Goal: Transaction & Acquisition: Purchase product/service

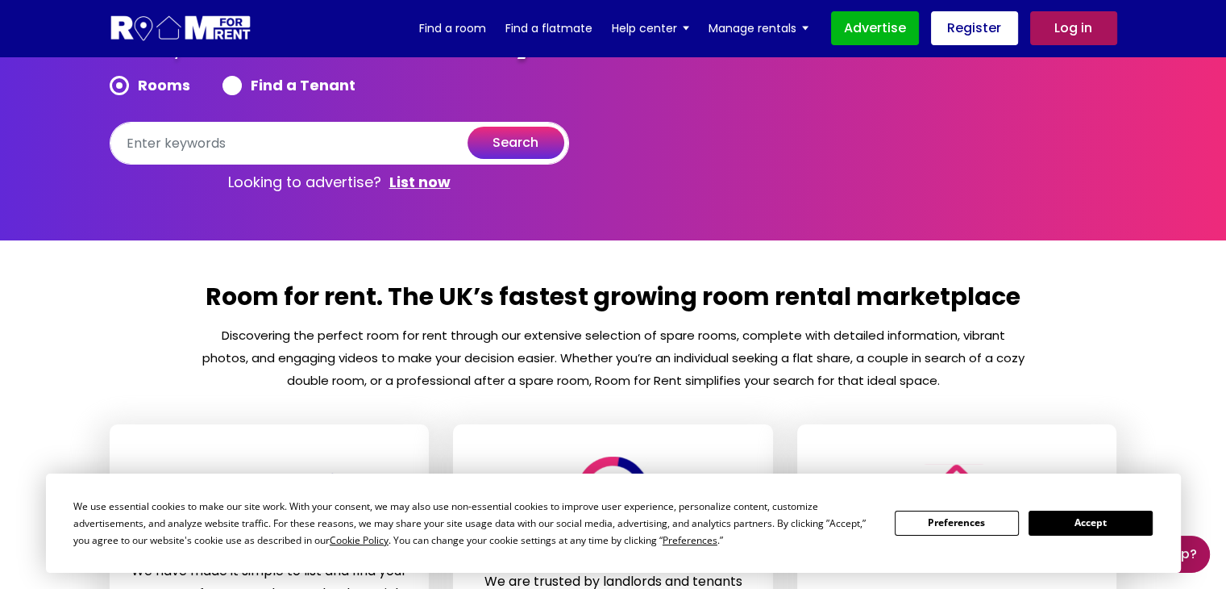
scroll to position [135, 0]
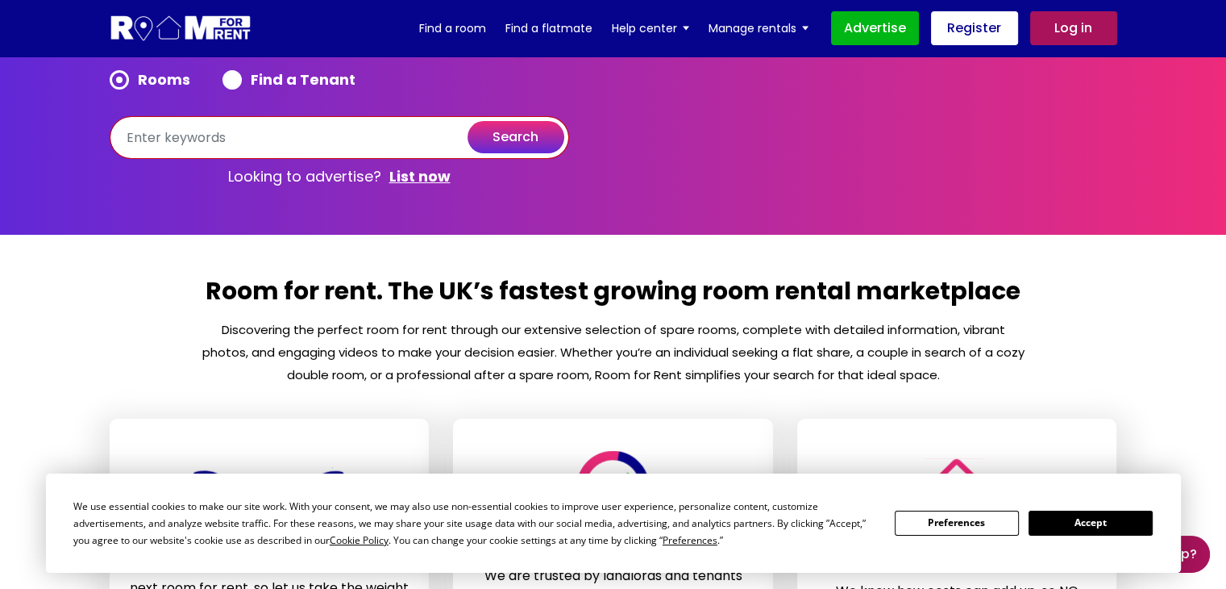
click at [171, 133] on input "text" at bounding box center [340, 137] width 460 height 43
paste input "Rotherhithe"
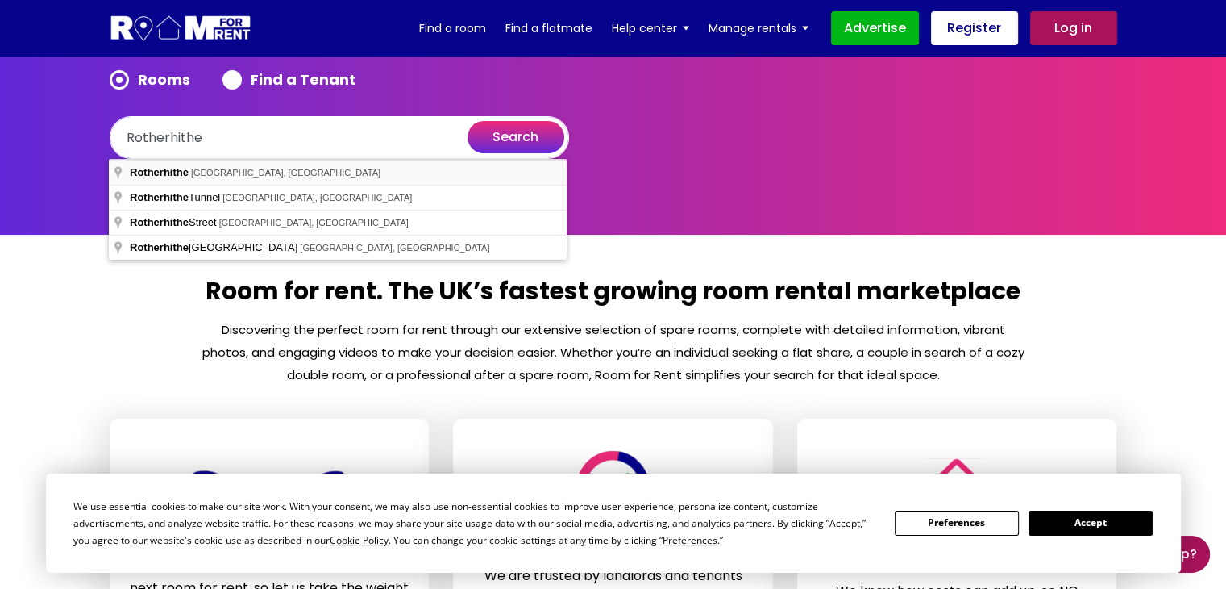
type input "Rotherhithe, [GEOGRAPHIC_DATA], [GEOGRAPHIC_DATA]"
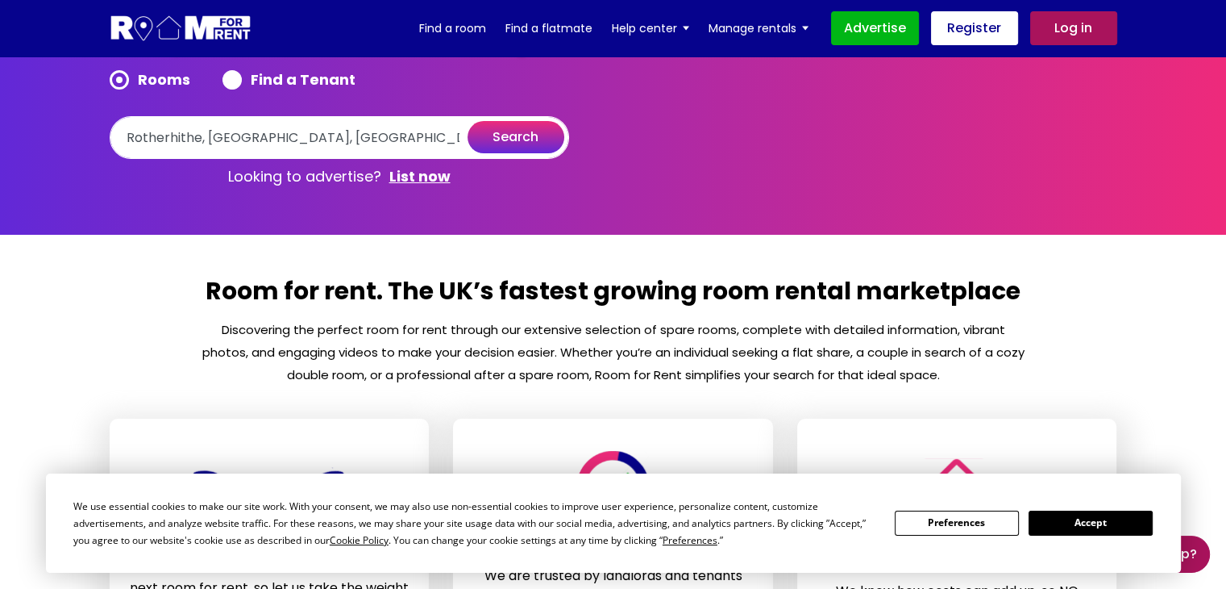
click at [544, 141] on button "search" at bounding box center [516, 137] width 97 height 32
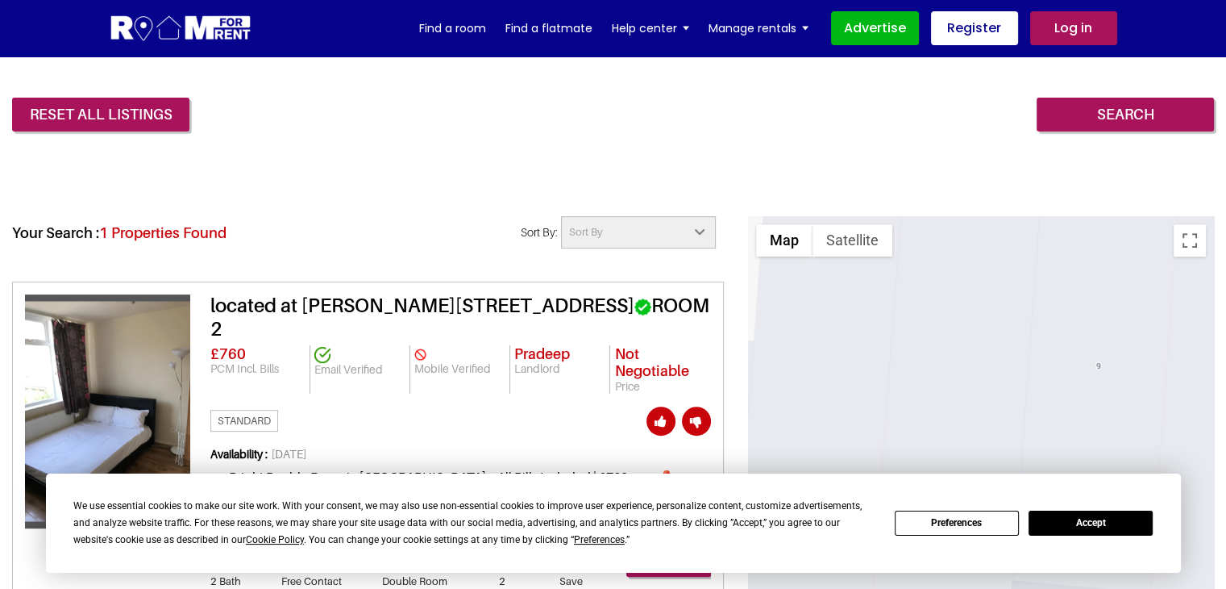
scroll to position [561, 0]
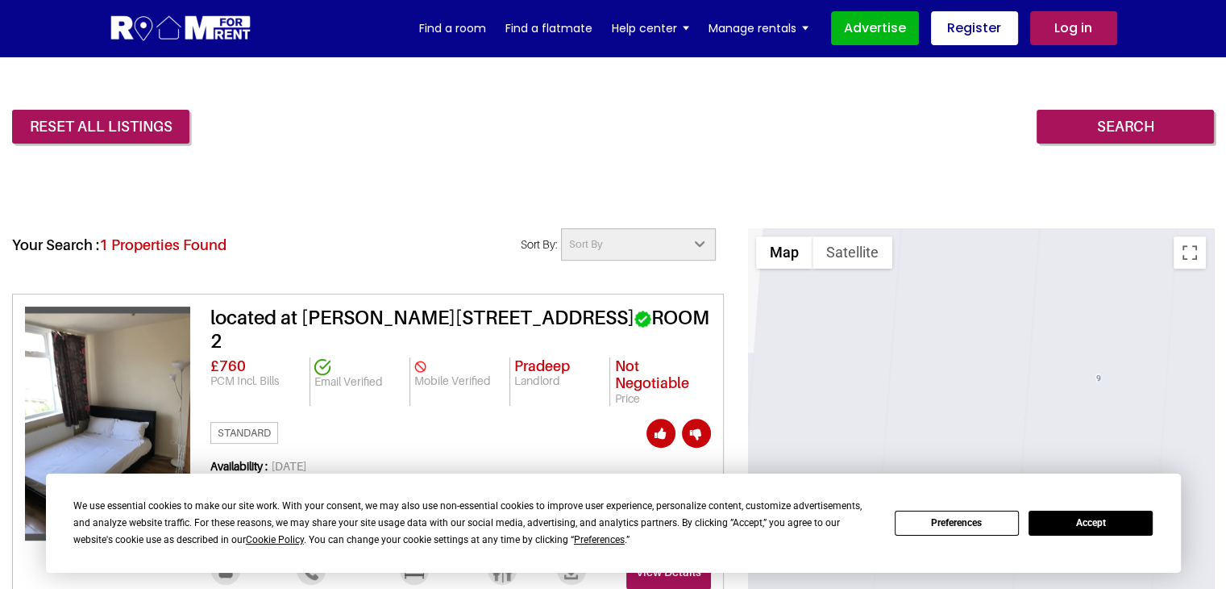
click at [642, 237] on select "Sort By Rent high to low Rent low to high Fixed rent Negotiable rent" at bounding box center [638, 244] width 154 height 32
select select "low_to_high"
click at [561, 228] on select "Sort By Rent high to low Rent low to high Fixed rent Negotiable rent" at bounding box center [638, 244] width 154 height 32
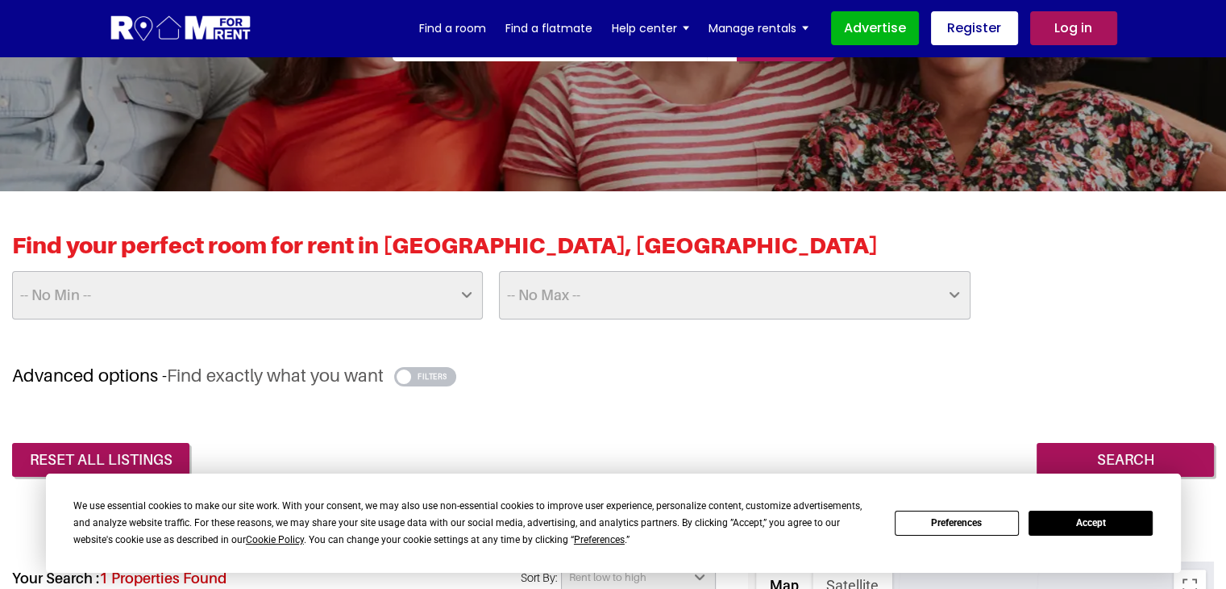
scroll to position [322, 0]
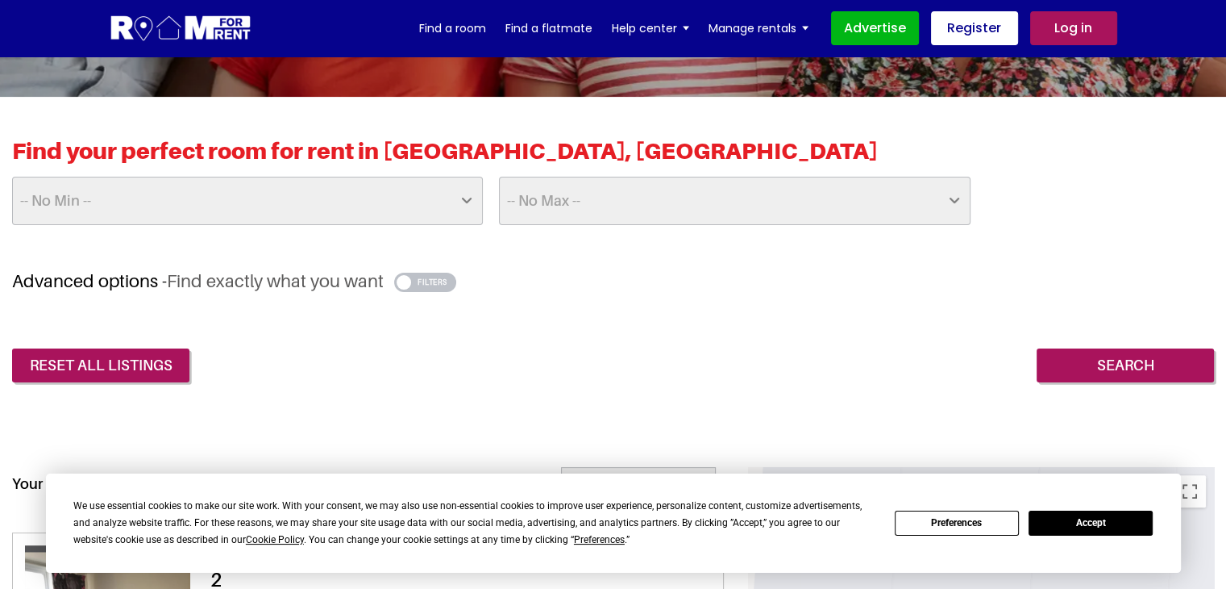
click at [1122, 520] on button "Accept" at bounding box center [1091, 522] width 124 height 25
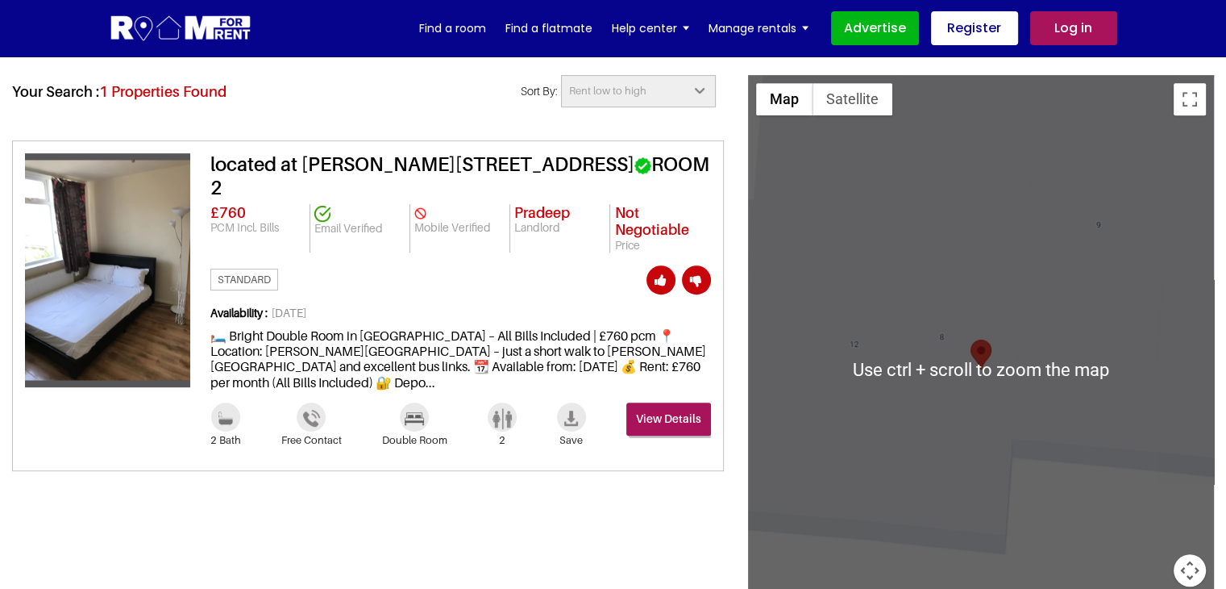
scroll to position [713, 0]
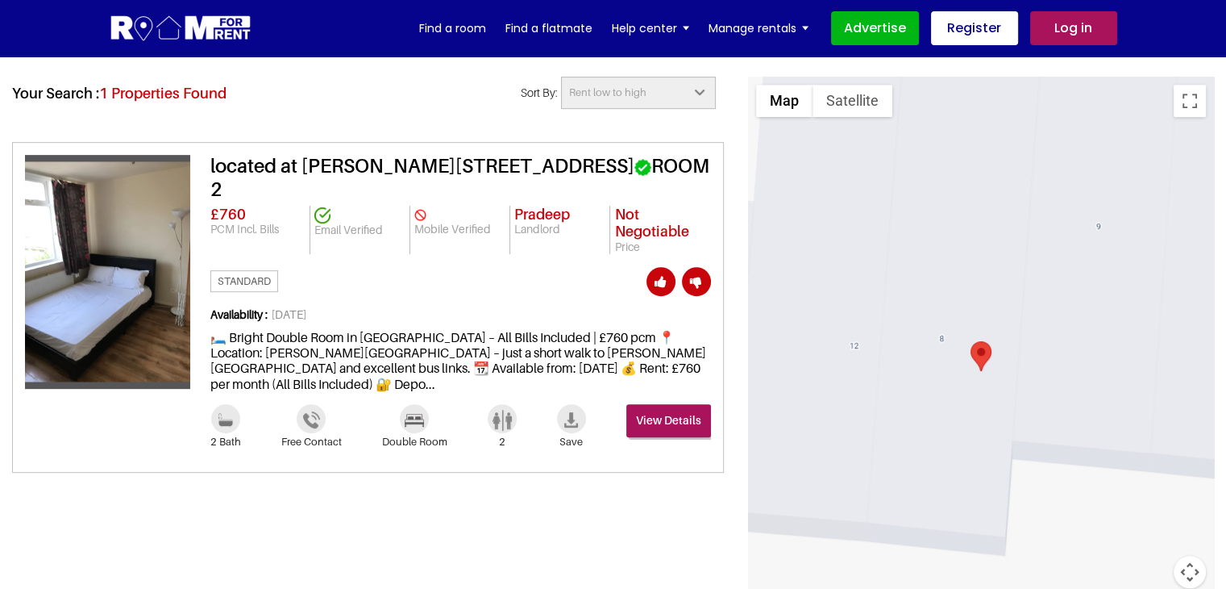
click at [116, 300] on img at bounding box center [107, 271] width 165 height 220
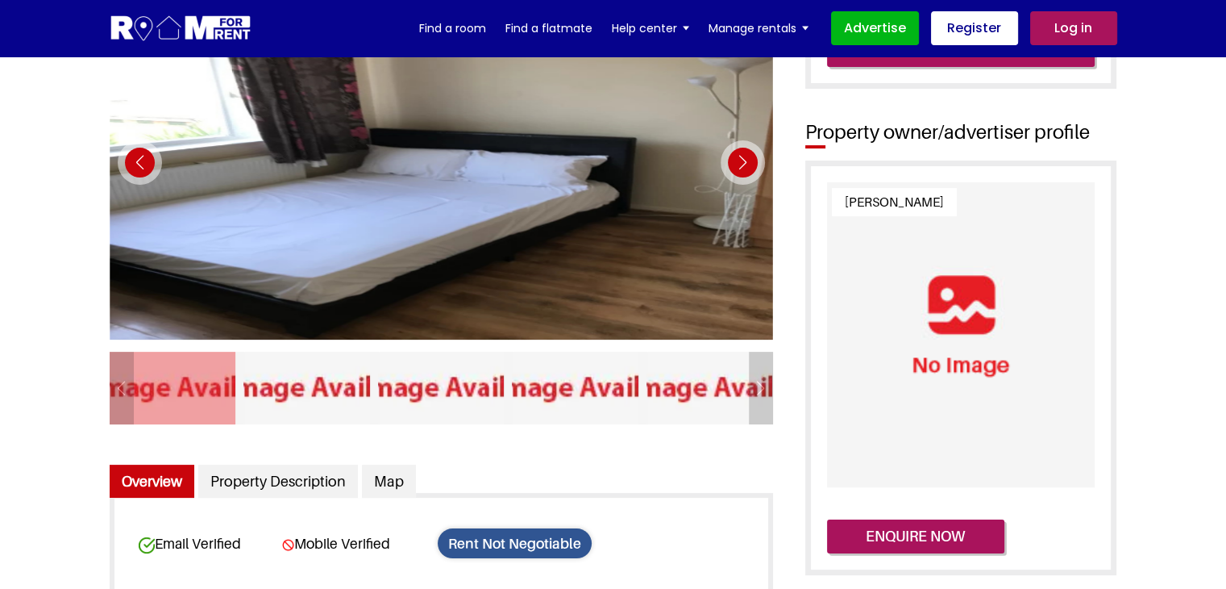
scroll to position [193, 0]
click at [741, 167] on div "Next slide" at bounding box center [743, 162] width 44 height 44
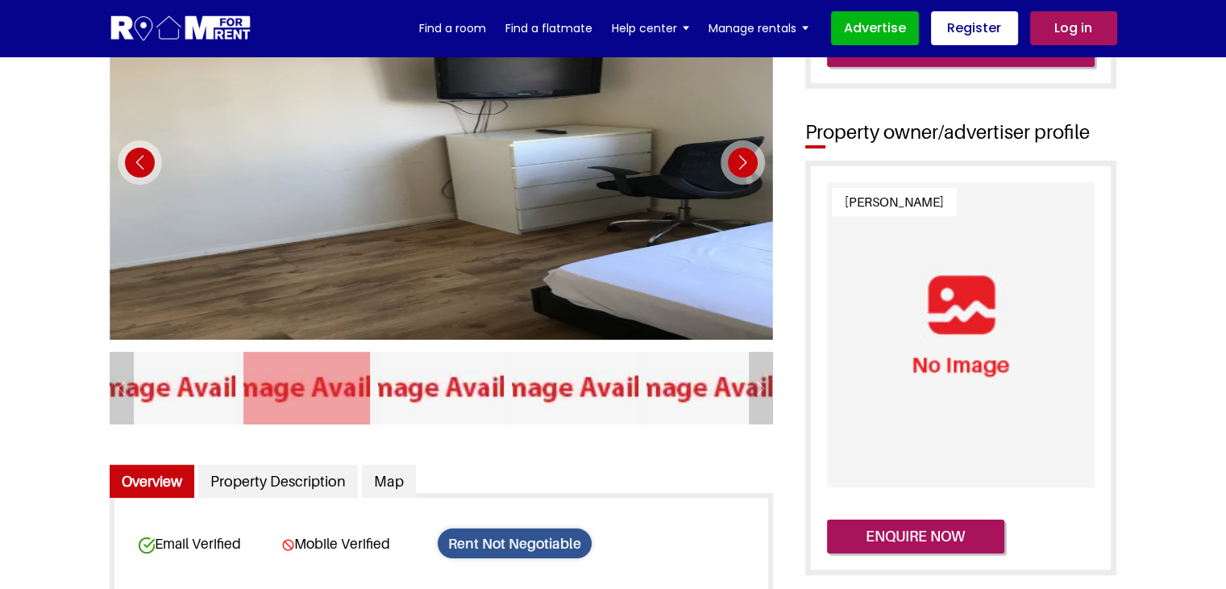
click at [741, 167] on div "Next slide" at bounding box center [743, 162] width 44 height 44
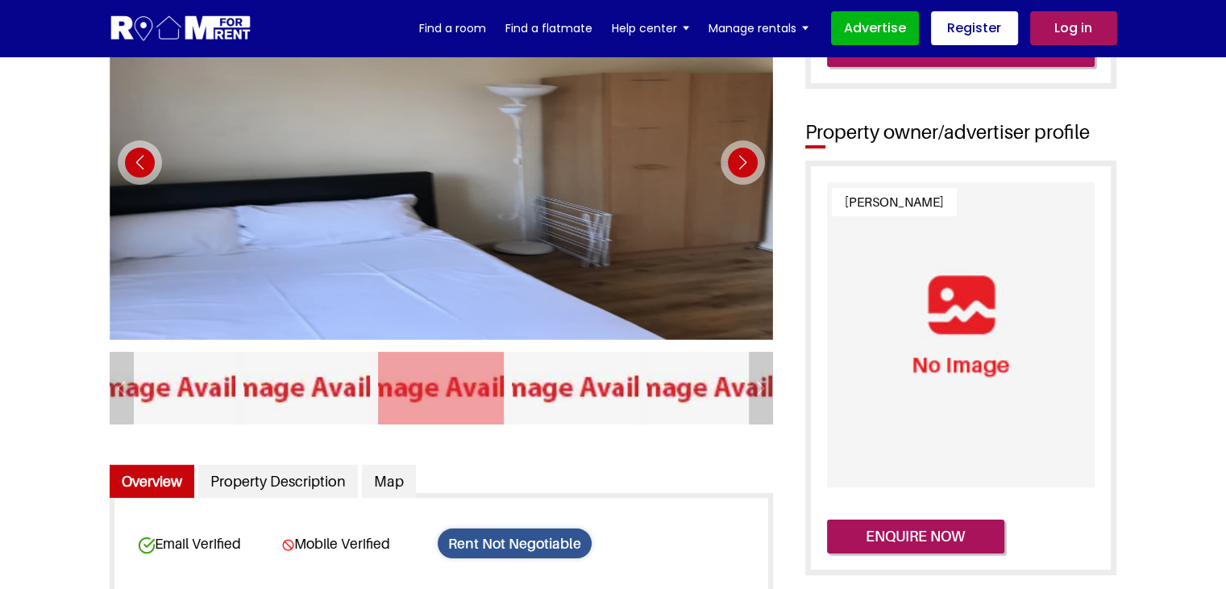
click at [741, 167] on div "Next slide" at bounding box center [743, 162] width 44 height 44
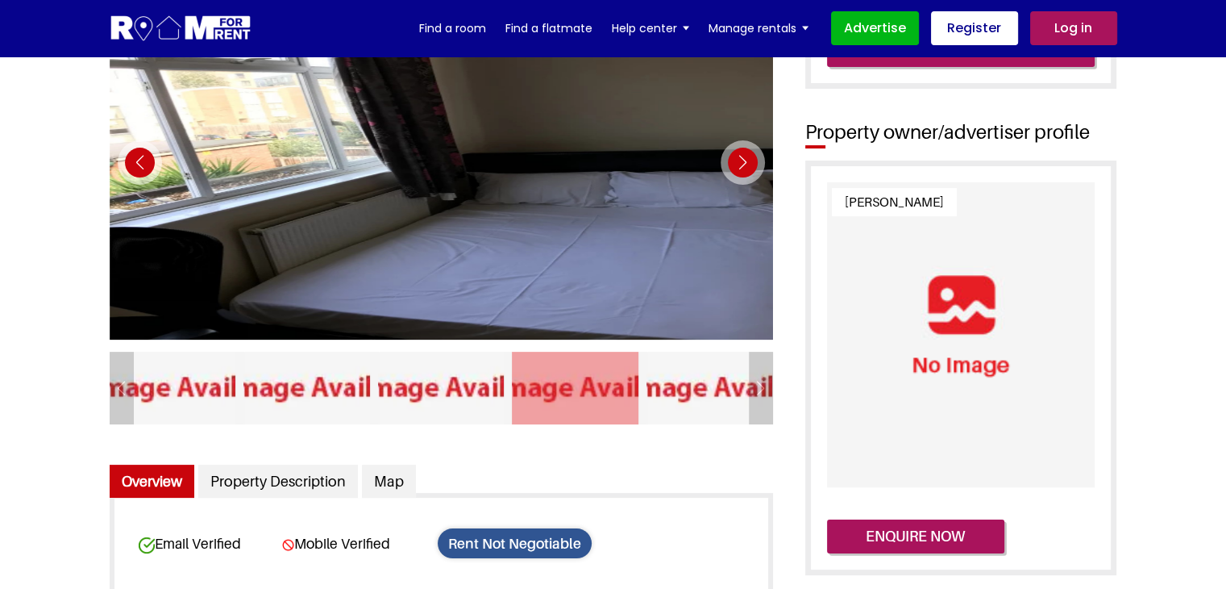
click at [741, 167] on div "Next slide" at bounding box center [743, 162] width 44 height 44
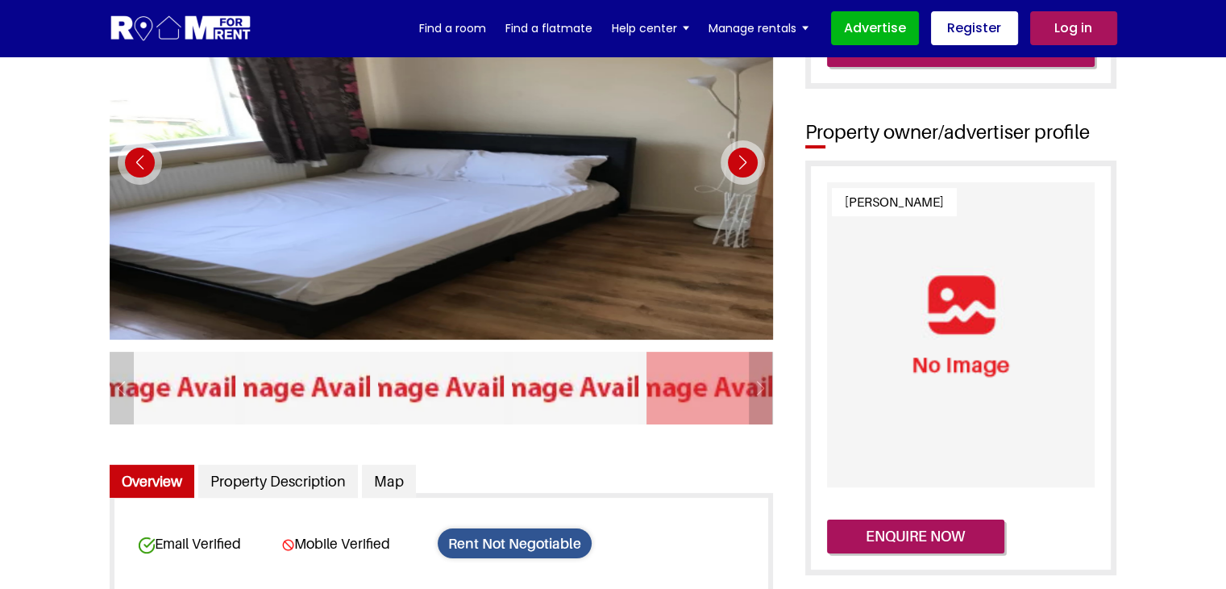
click at [741, 167] on div "Next slide" at bounding box center [743, 162] width 44 height 44
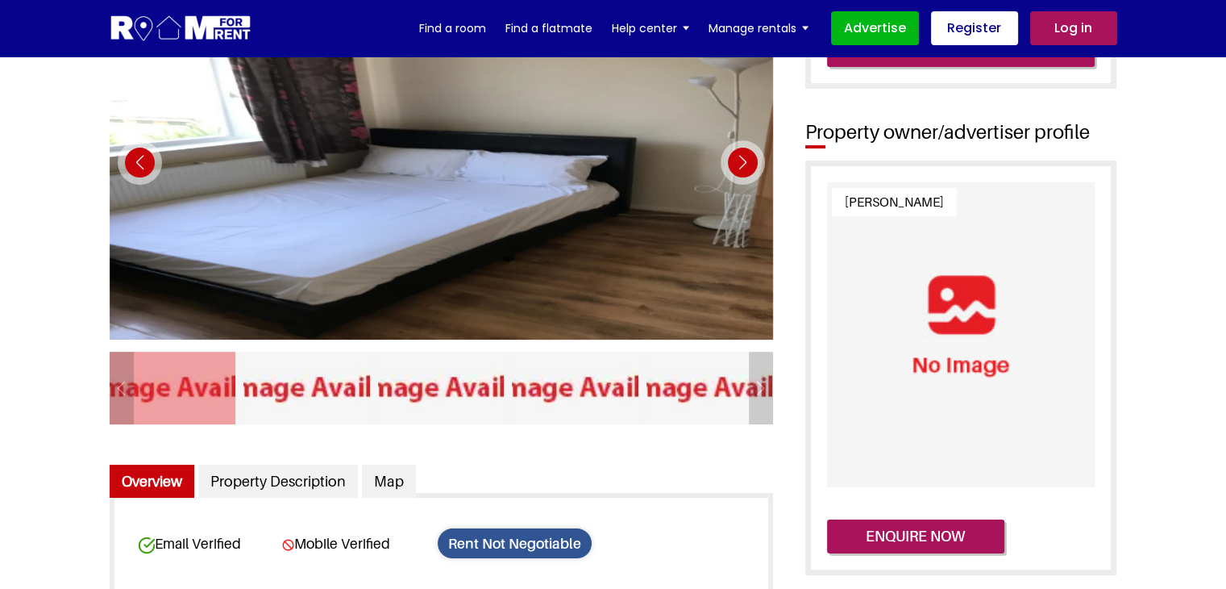
click at [741, 167] on div "Next slide" at bounding box center [743, 162] width 44 height 44
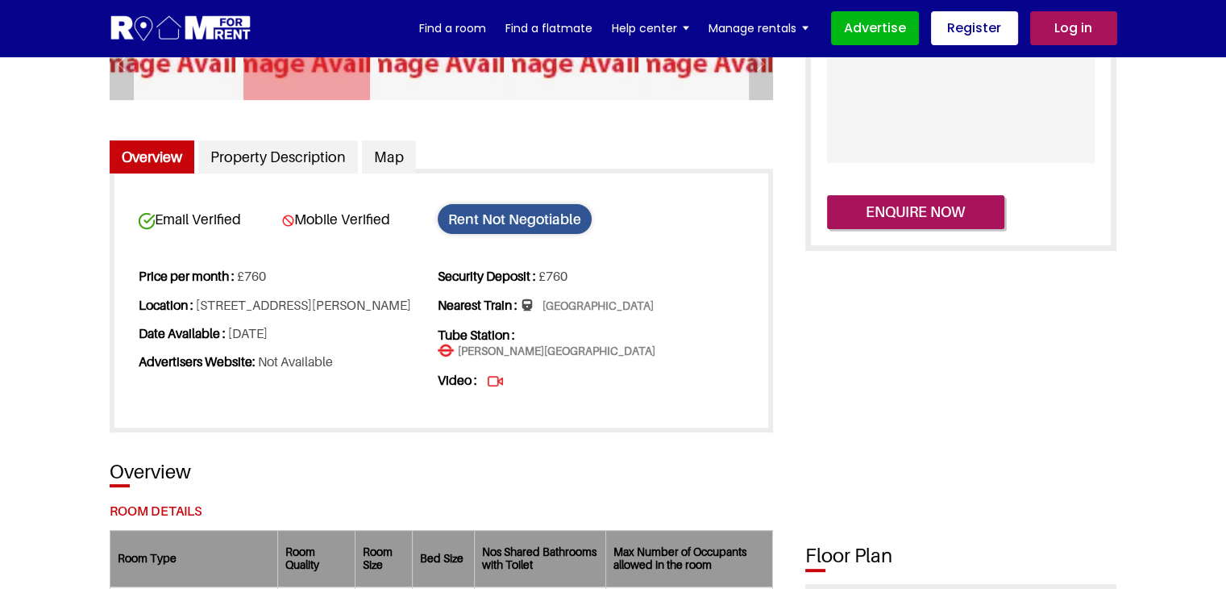
scroll to position [519, 0]
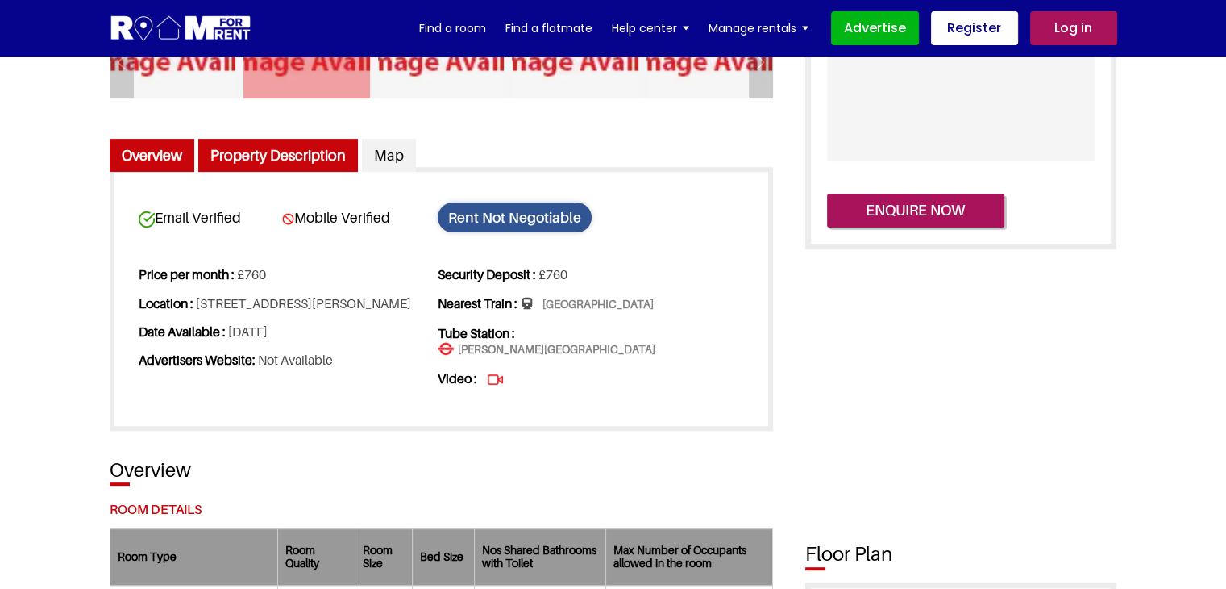
click at [279, 160] on link "Property Description" at bounding box center [278, 156] width 160 height 34
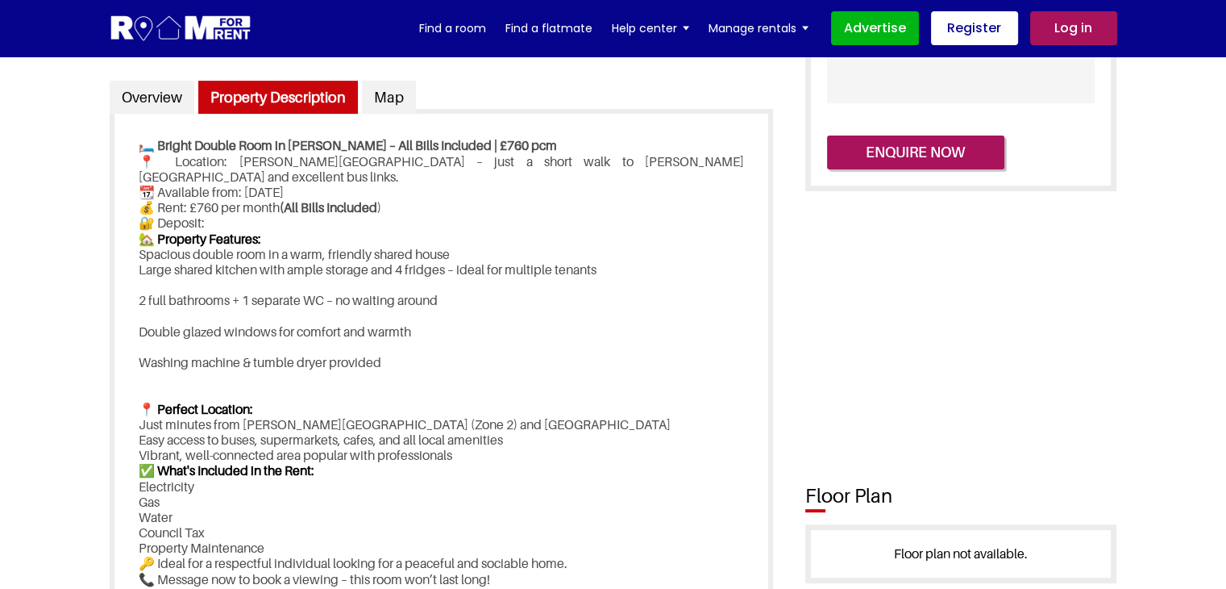
scroll to position [584, 0]
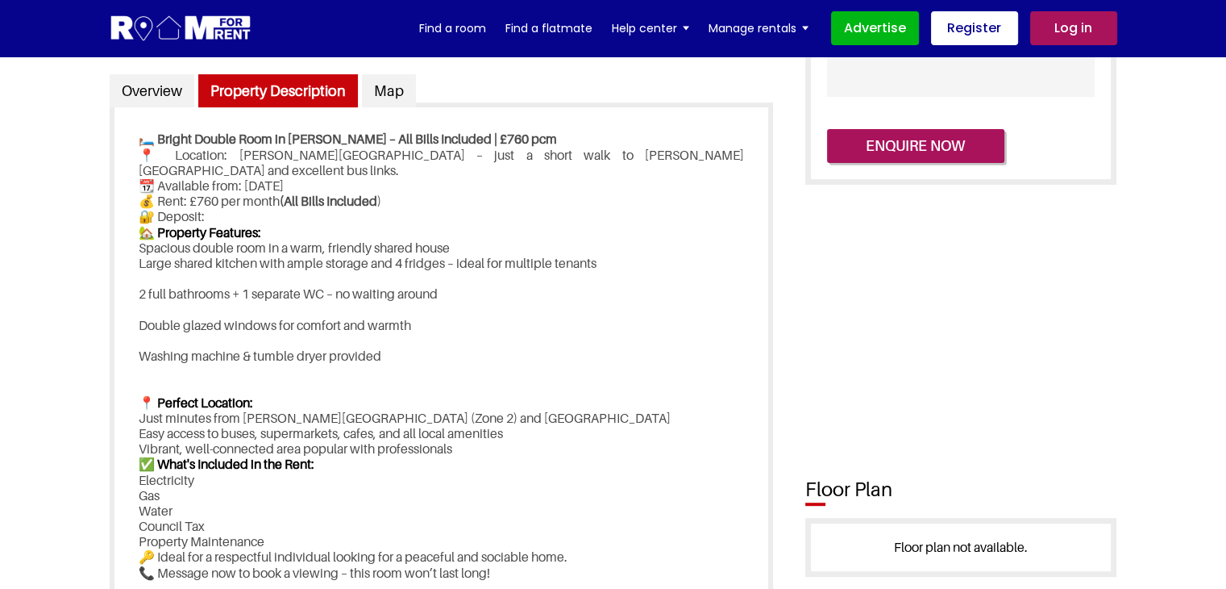
click at [197, 256] on p "Large shared kitchen with ample storage and 4 fridges – ideal for multiple tena…" at bounding box center [441, 263] width 605 height 15
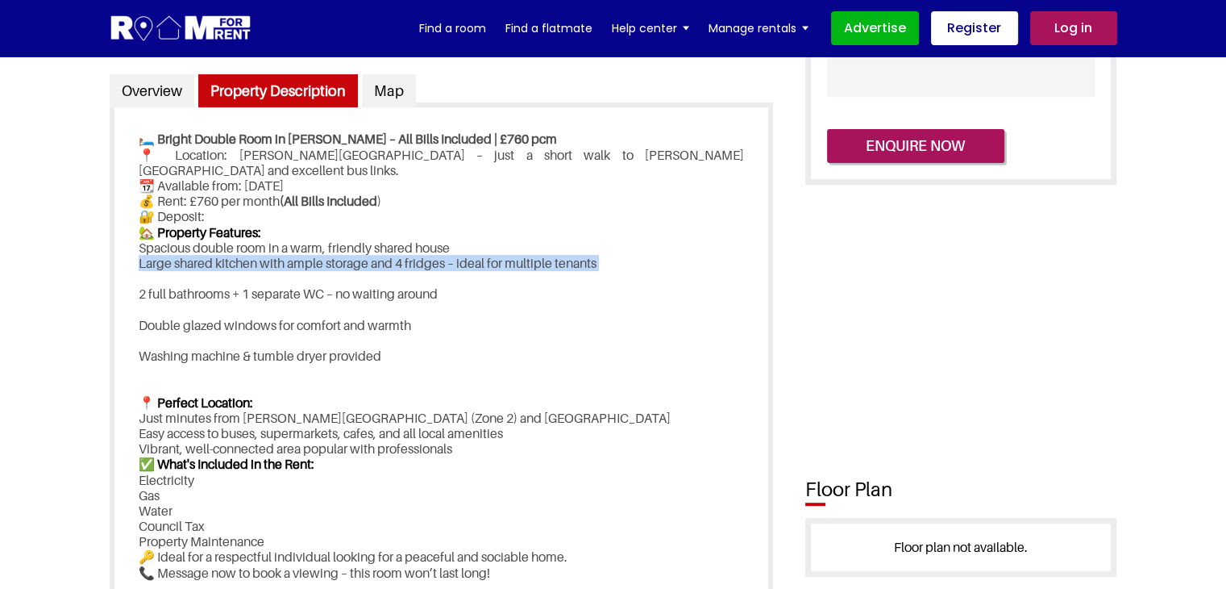
click at [197, 256] on p "Large shared kitchen with ample storage and 4 fridges – ideal for multiple tena…" at bounding box center [441, 263] width 605 height 15
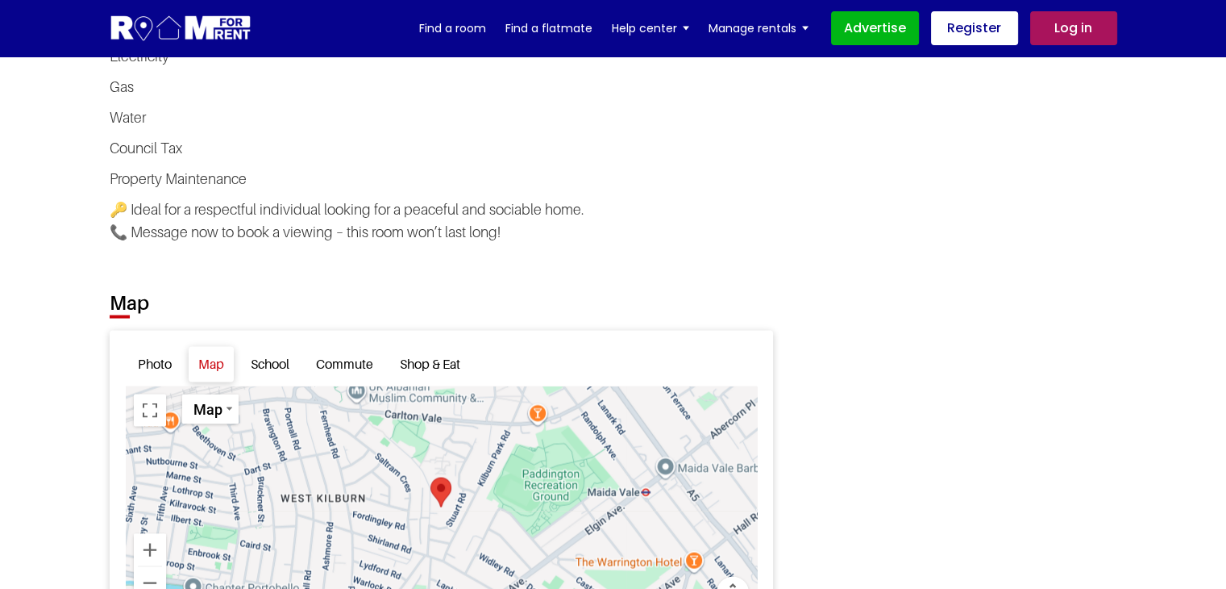
scroll to position [3223, 0]
